Goal: Find specific page/section: Find specific page/section

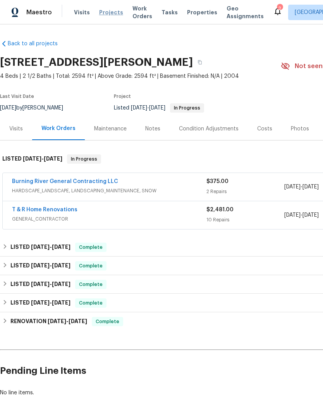
click at [109, 14] on span "Projects" at bounding box center [111, 13] width 24 height 8
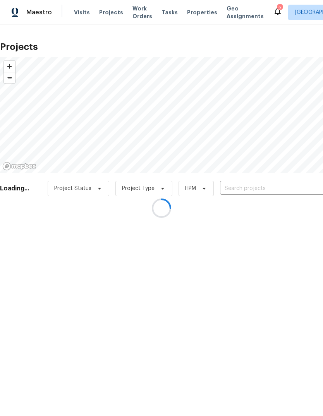
click at [240, 194] on div at bounding box center [161, 208] width 323 height 416
click at [244, 194] on div at bounding box center [161, 208] width 323 height 416
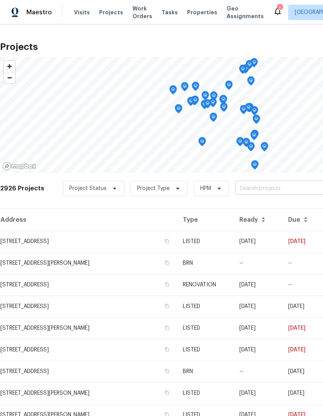
click at [254, 194] on input "text" at bounding box center [279, 189] width 89 height 12
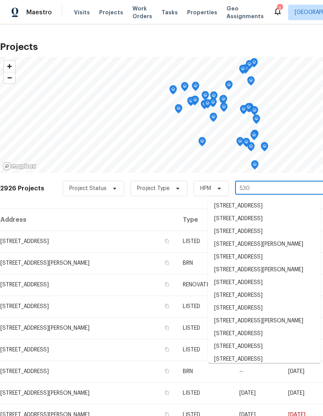
type input "5300"
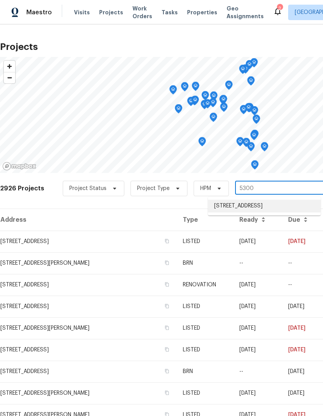
click at [253, 207] on li "[STREET_ADDRESS]" at bounding box center [264, 206] width 113 height 13
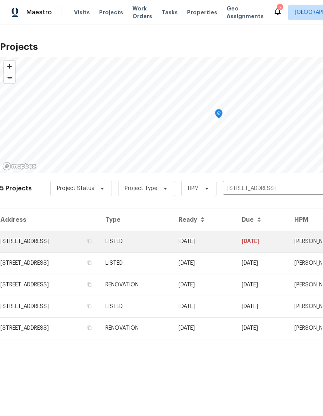
click at [92, 245] on td "[STREET_ADDRESS]" at bounding box center [49, 242] width 99 height 22
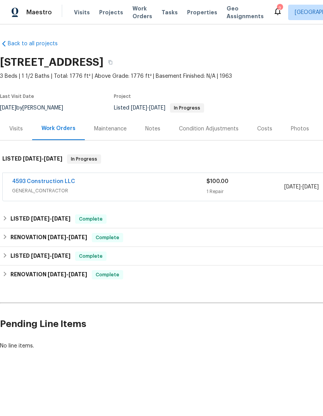
click at [151, 134] on div "Notes" at bounding box center [153, 128] width 34 height 23
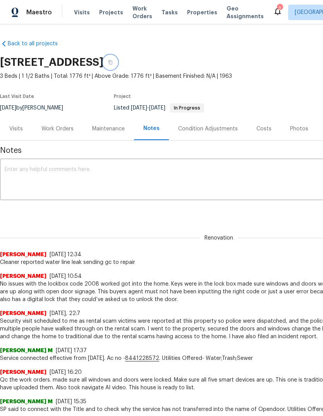
click at [112, 64] on icon "button" at bounding box center [110, 62] width 4 height 4
click at [117, 64] on button "button" at bounding box center [110, 62] width 14 height 14
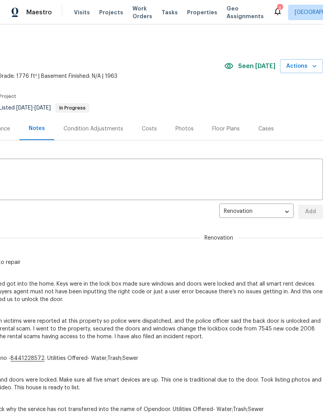
scroll to position [0, 115]
click at [314, 70] on span "Actions" at bounding box center [301, 67] width 31 height 10
